Goal: Complete application form

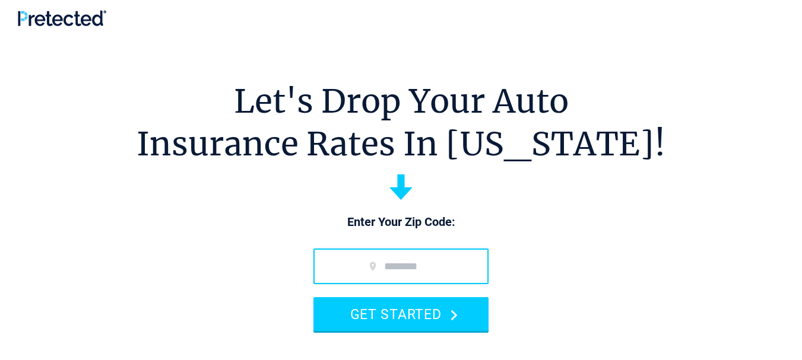
click at [353, 268] on input "zip code" at bounding box center [401, 267] width 175 height 36
type input "*****"
click at [314, 297] on button "GET STARTED" at bounding box center [401, 314] width 175 height 34
